Goal: Entertainment & Leisure: Consume media (video, audio)

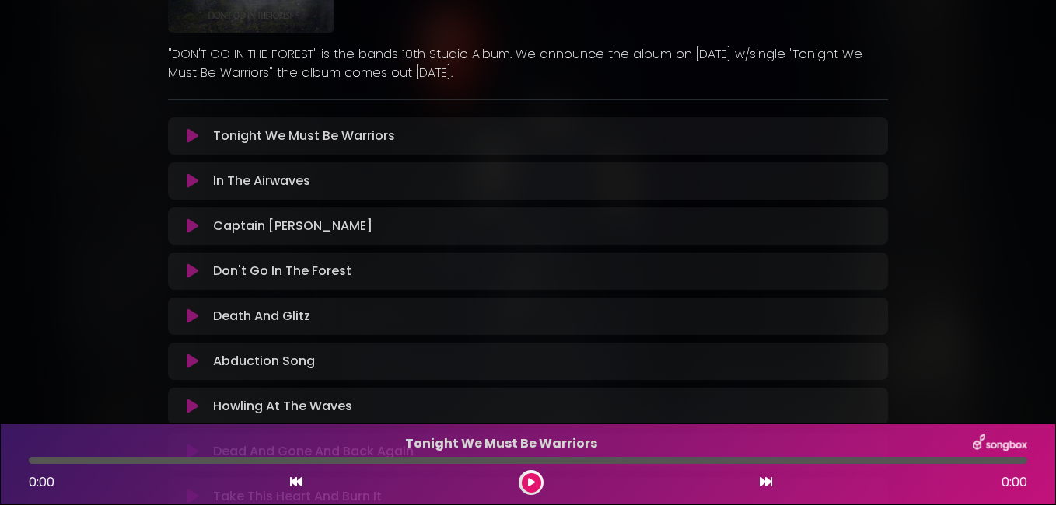
scroll to position [233, 0]
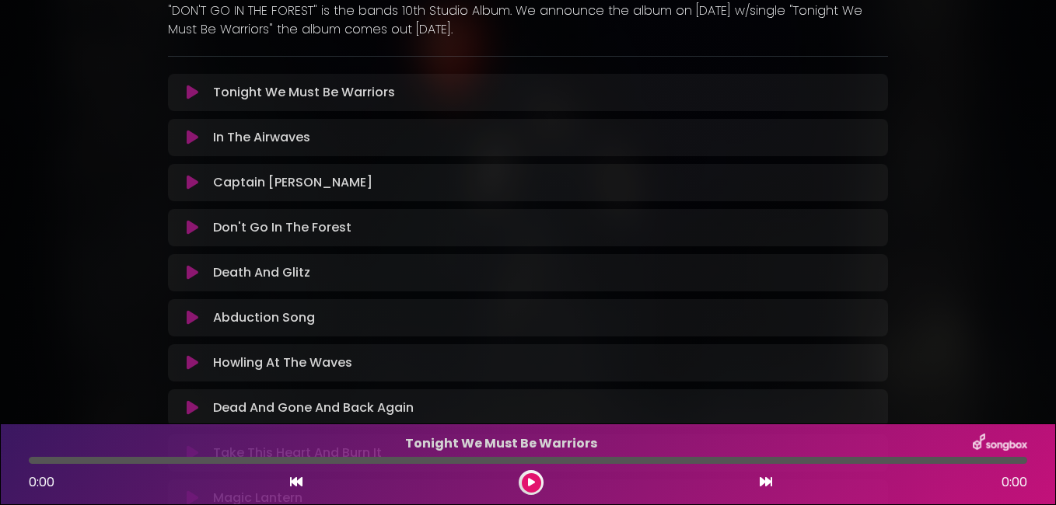
click at [189, 96] on icon at bounding box center [193, 93] width 12 height 16
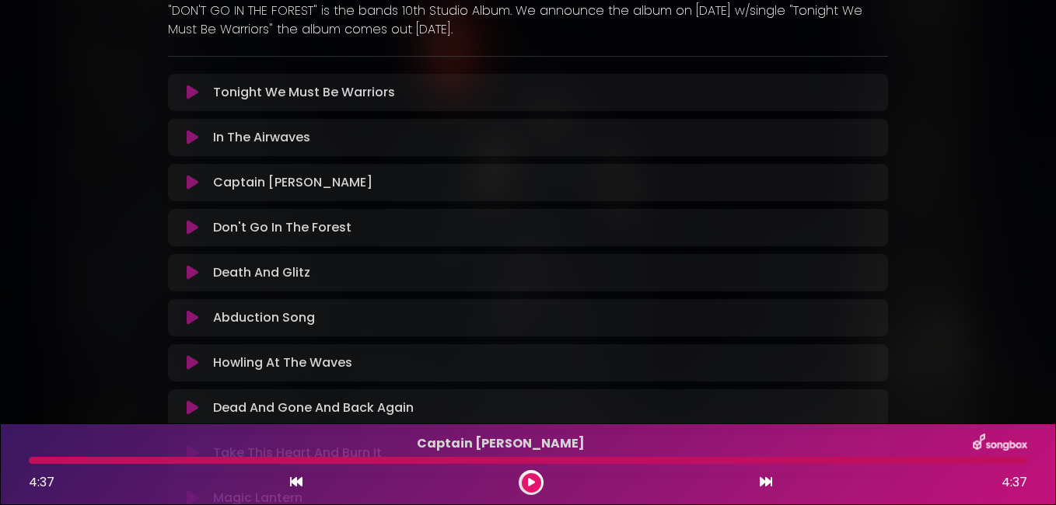
click at [770, 484] on icon at bounding box center [766, 482] width 12 height 12
click at [292, 479] on icon at bounding box center [296, 482] width 12 height 12
click at [294, 479] on icon at bounding box center [296, 482] width 12 height 12
click at [526, 488] on button at bounding box center [531, 482] width 19 height 19
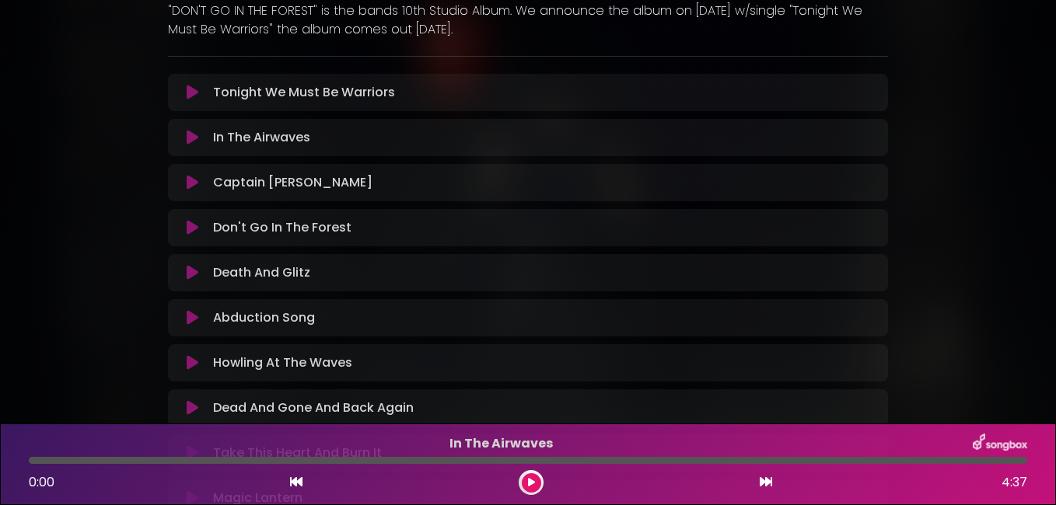
click at [771, 477] on icon at bounding box center [766, 482] width 12 height 12
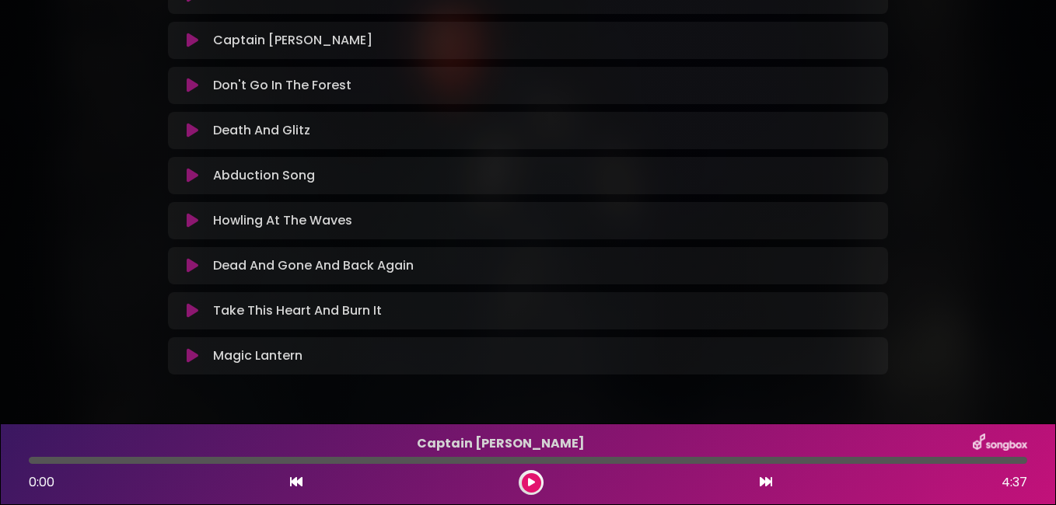
scroll to position [425, 0]
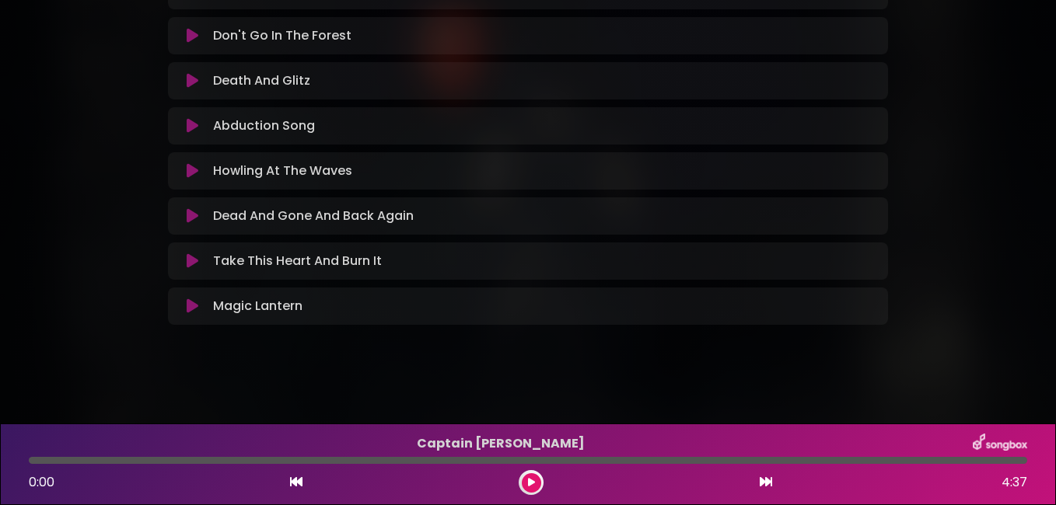
click at [189, 128] on icon at bounding box center [193, 126] width 12 height 16
click at [540, 488] on div at bounding box center [531, 482] width 25 height 25
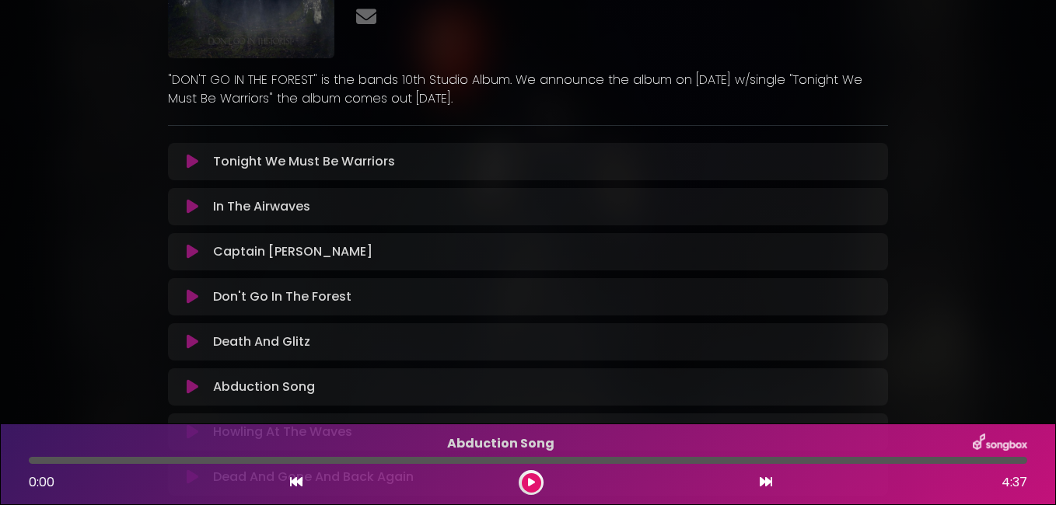
scroll to position [192, 0]
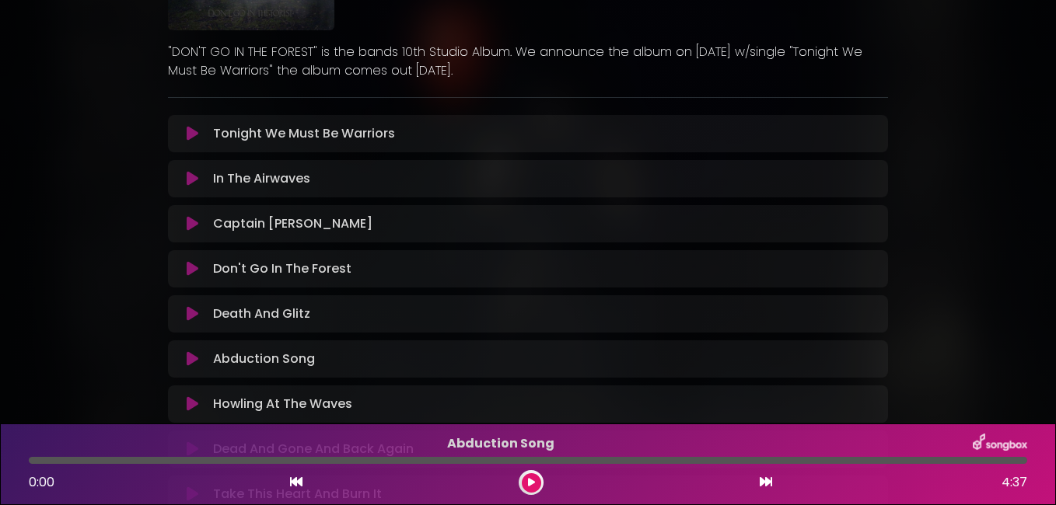
click at [190, 269] on icon at bounding box center [193, 269] width 12 height 16
click at [528, 483] on icon at bounding box center [531, 482] width 7 height 9
click at [528, 484] on icon at bounding box center [531, 482] width 7 height 9
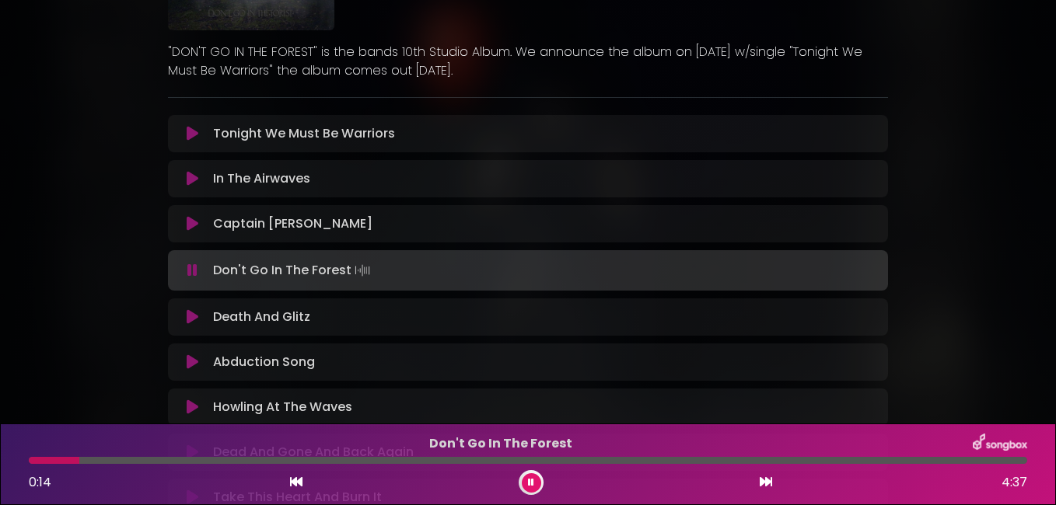
click at [473, 458] on div at bounding box center [528, 460] width 998 height 7
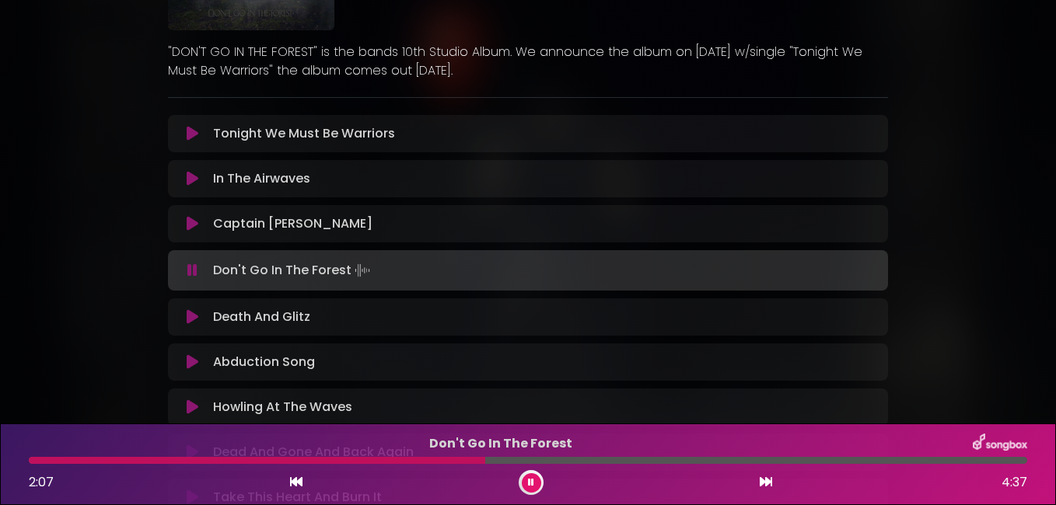
click at [650, 462] on div at bounding box center [528, 460] width 998 height 7
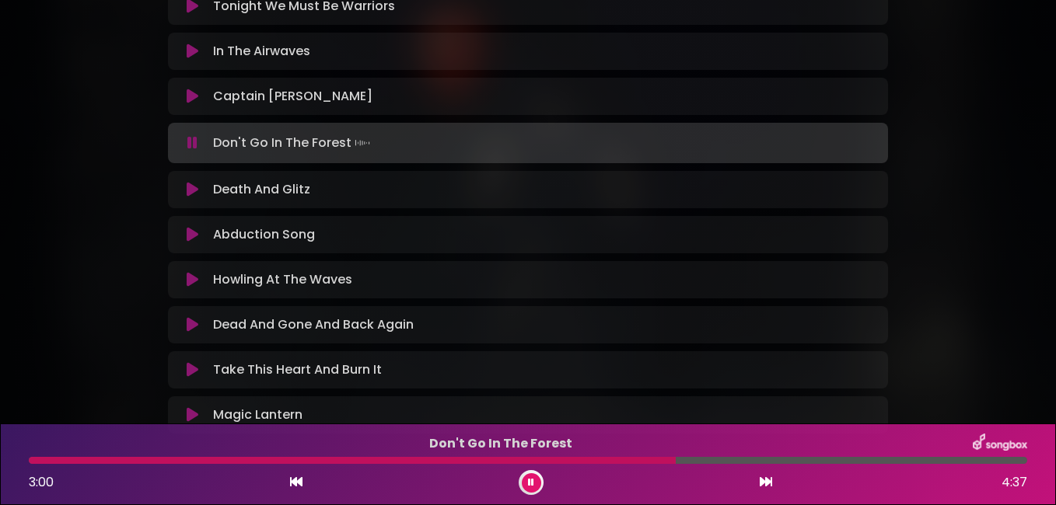
scroll to position [348, 0]
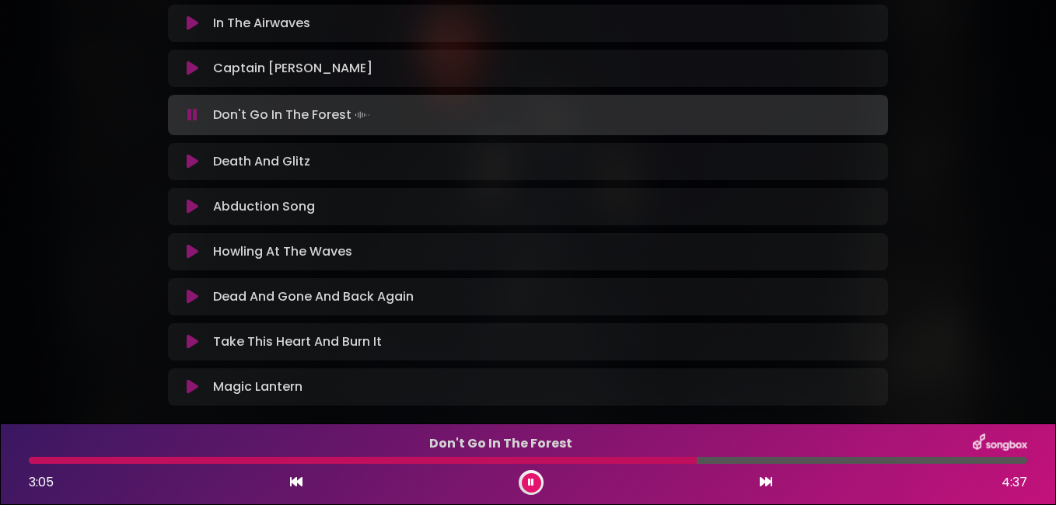
click at [823, 458] on div at bounding box center [528, 460] width 998 height 7
